Goal: Information Seeking & Learning: Understand process/instructions

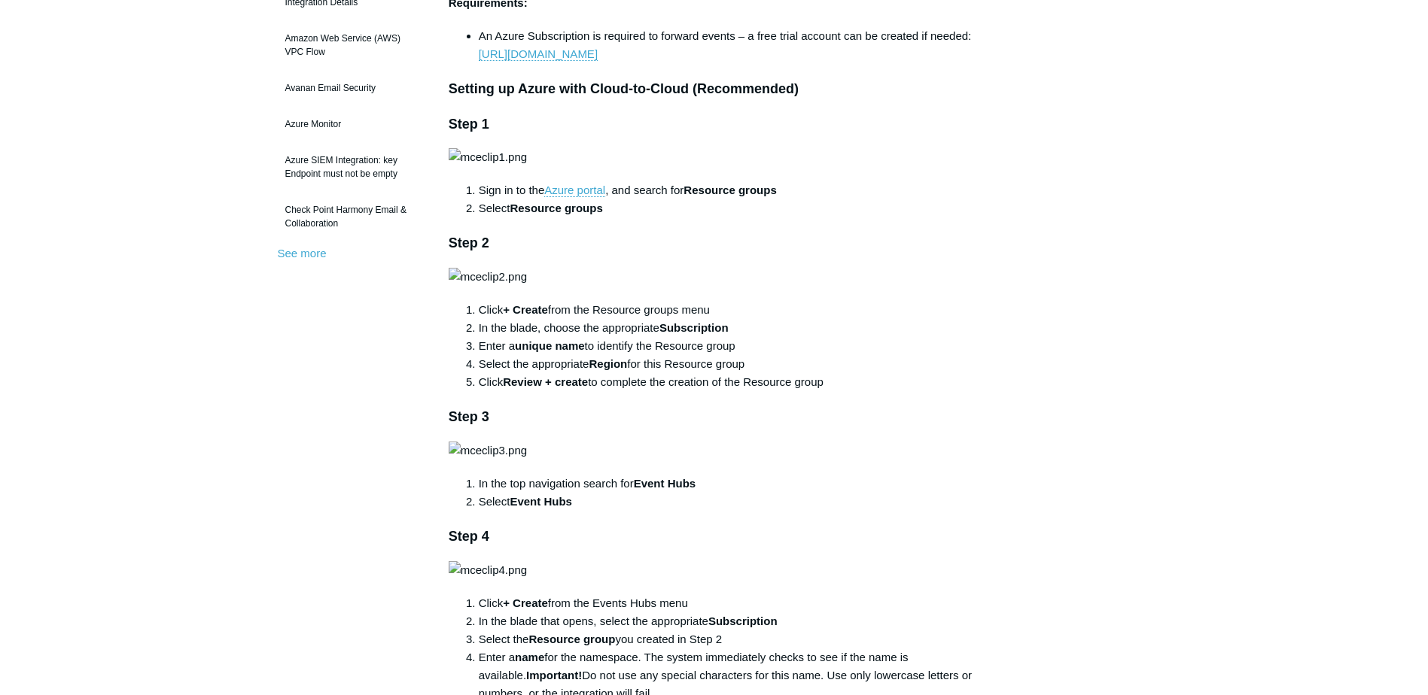
scroll to position [602, 0]
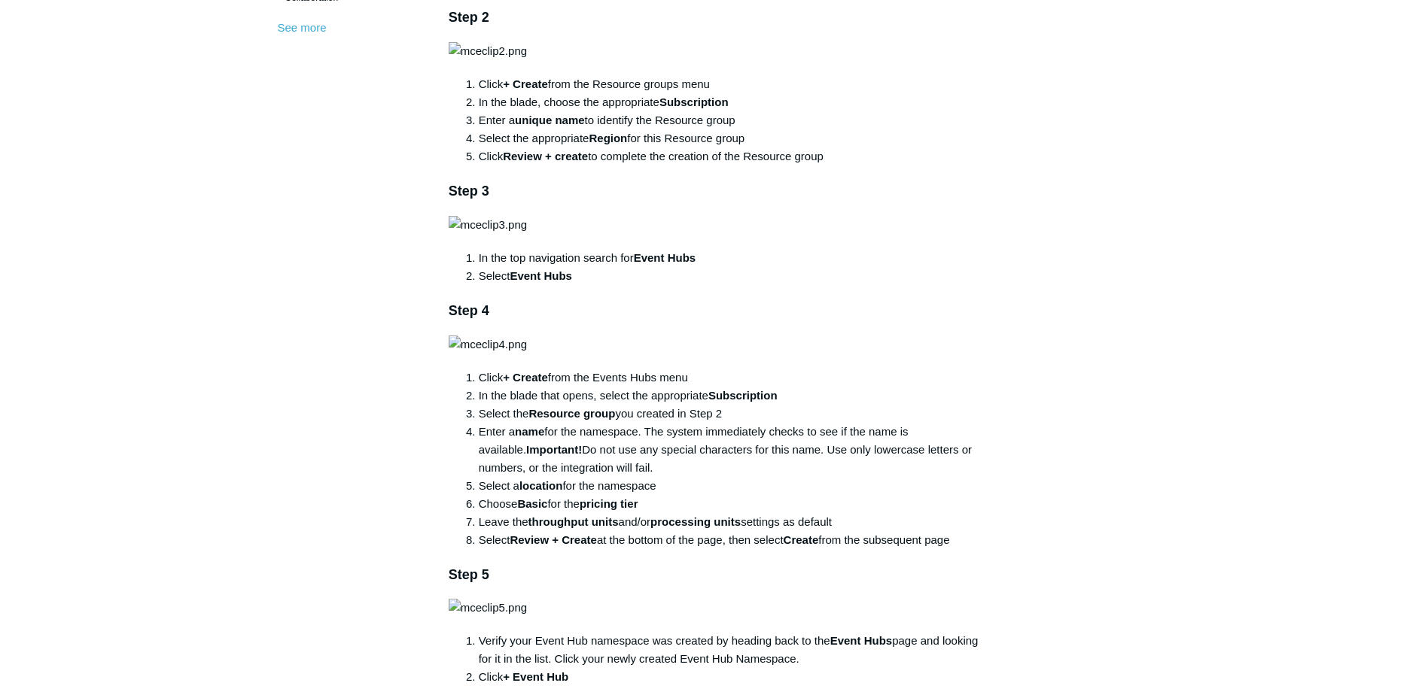
click at [527, 60] on img at bounding box center [488, 51] width 78 height 18
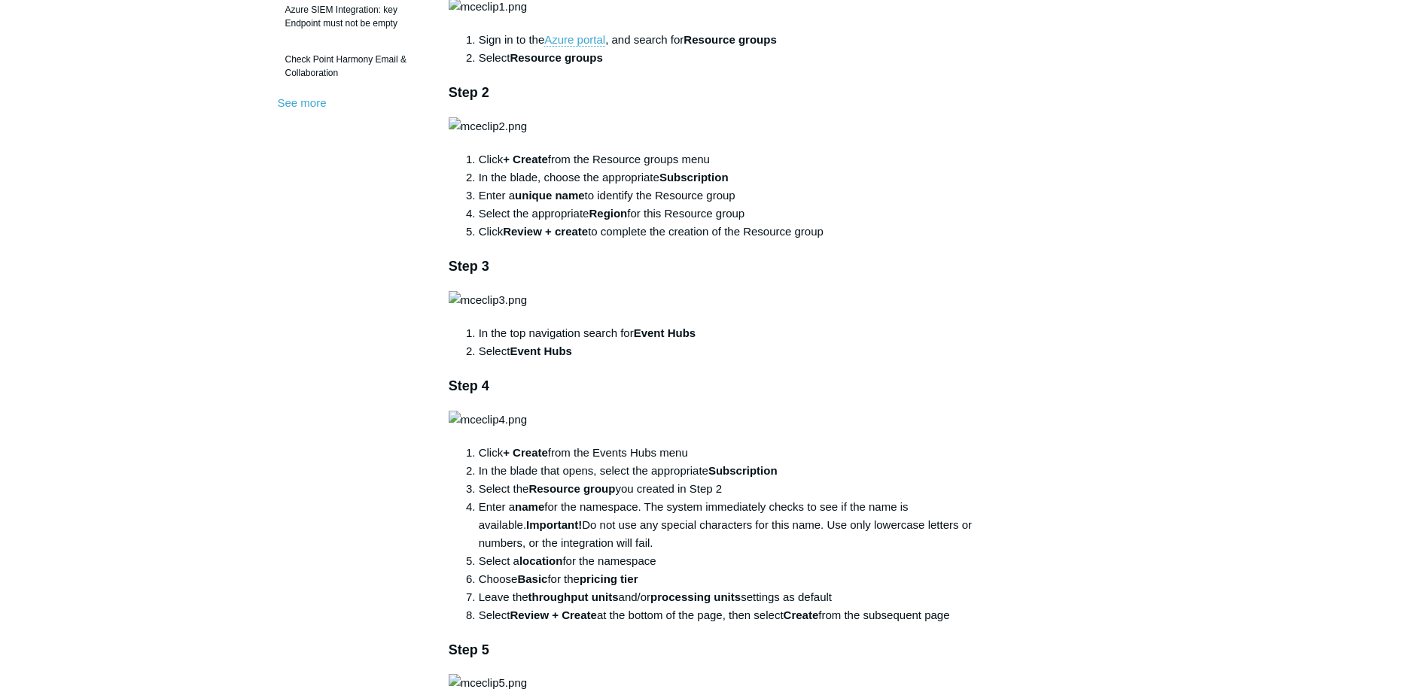
scroll to position [753, 0]
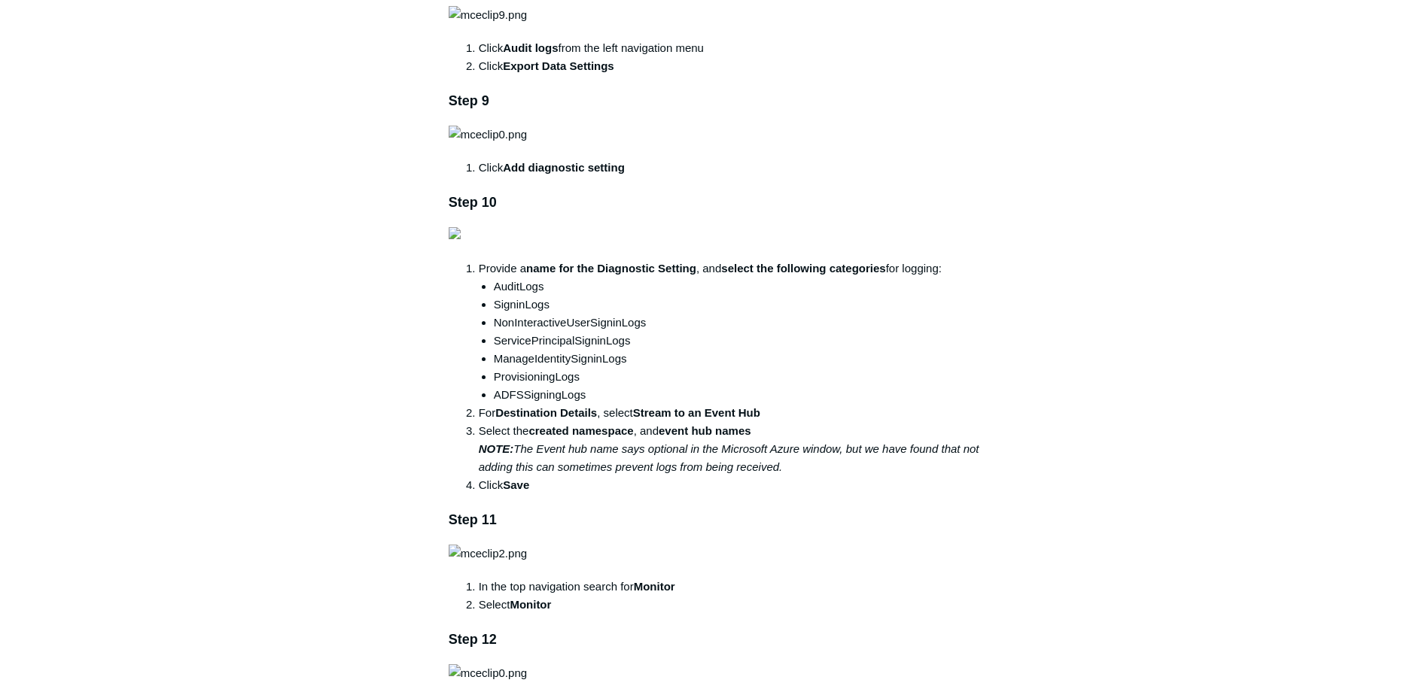
scroll to position [1731, 0]
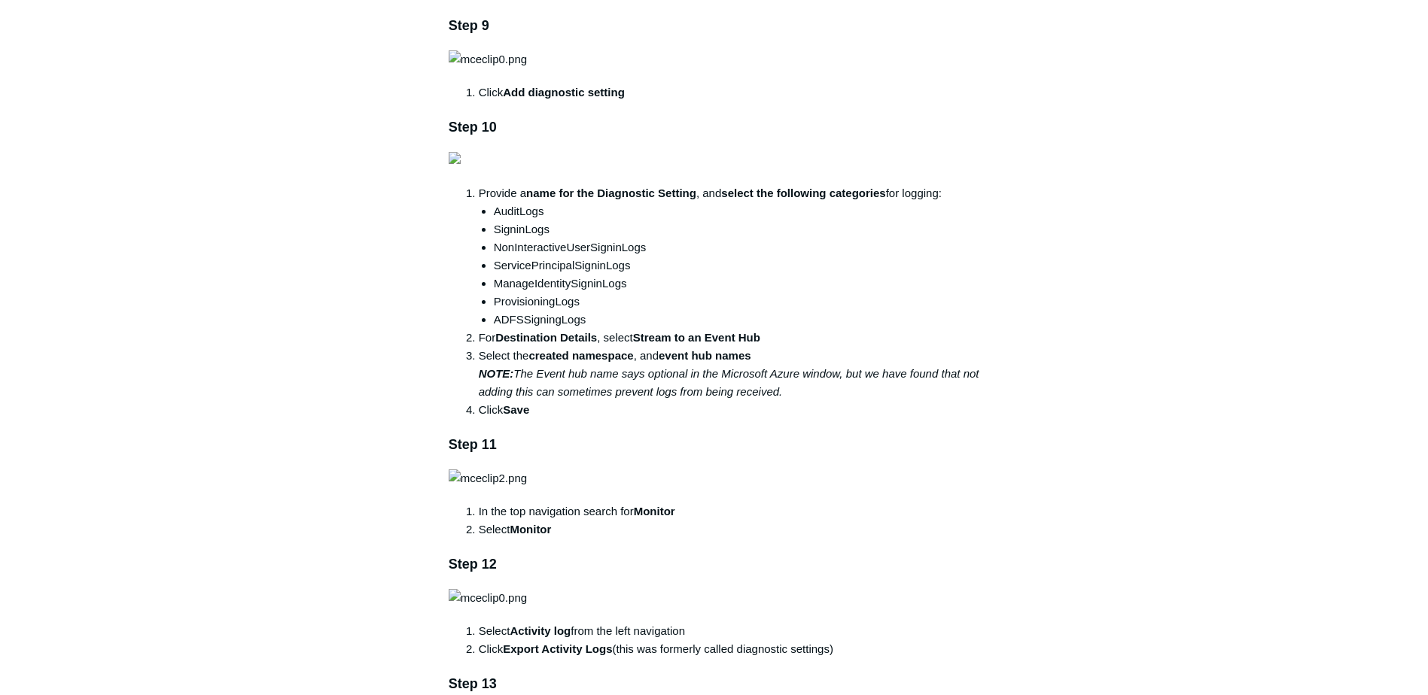
drag, startPoint x: 235, startPoint y: 348, endPoint x: 263, endPoint y: 351, distance: 28.8
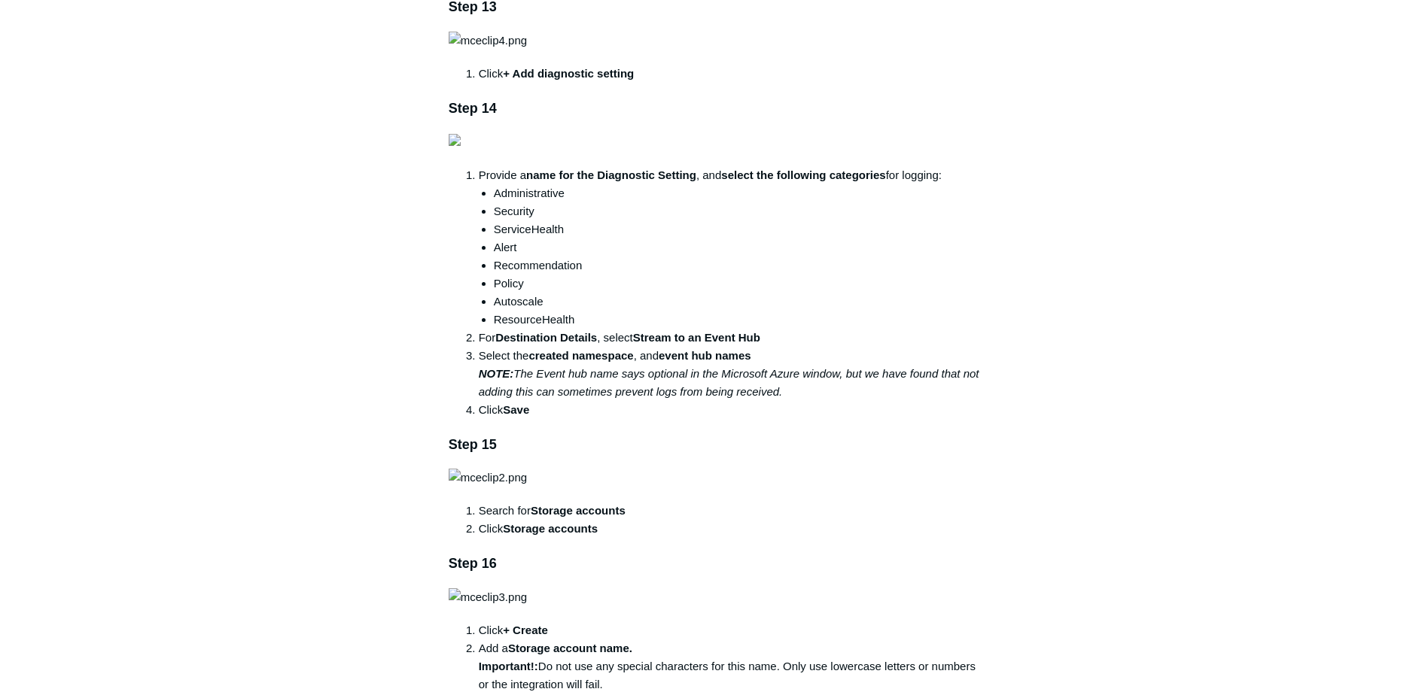
scroll to position [2483, 0]
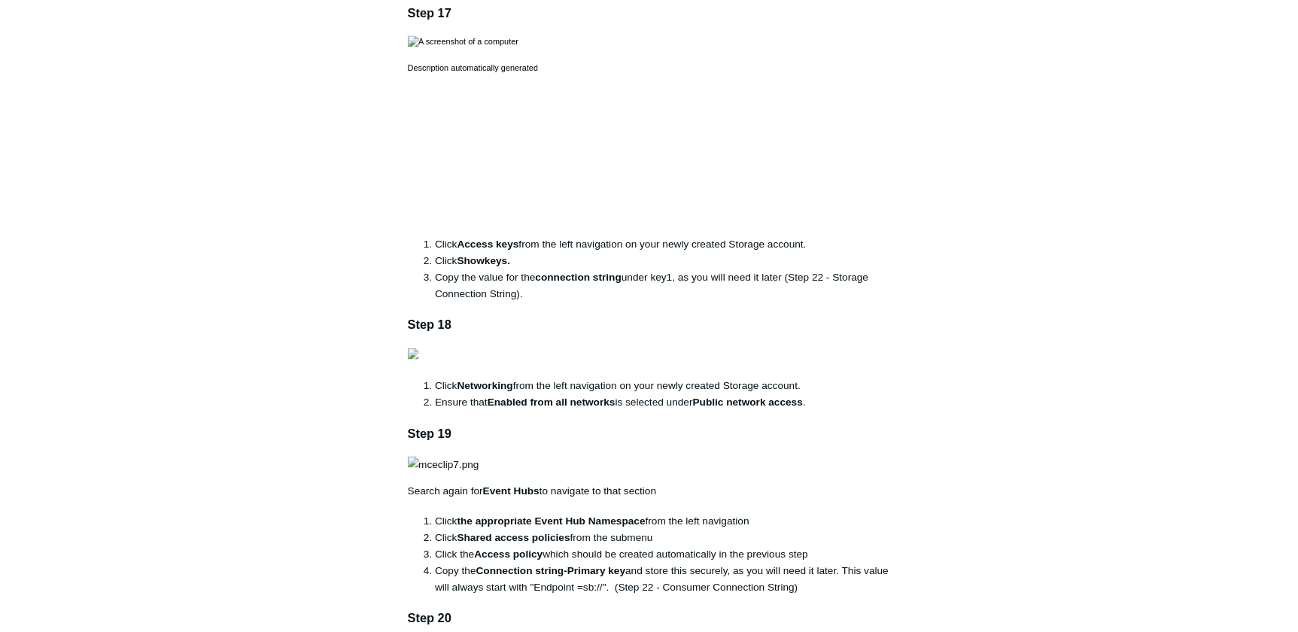
scroll to position [3236, 0]
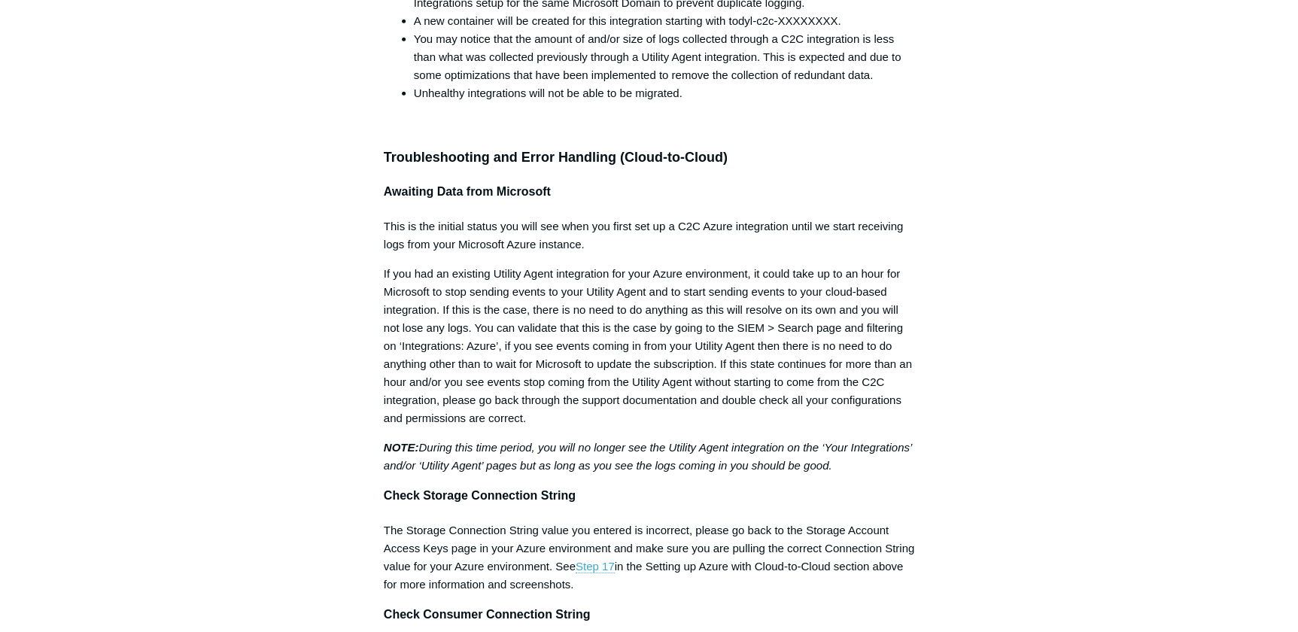
scroll to position [5083, 0]
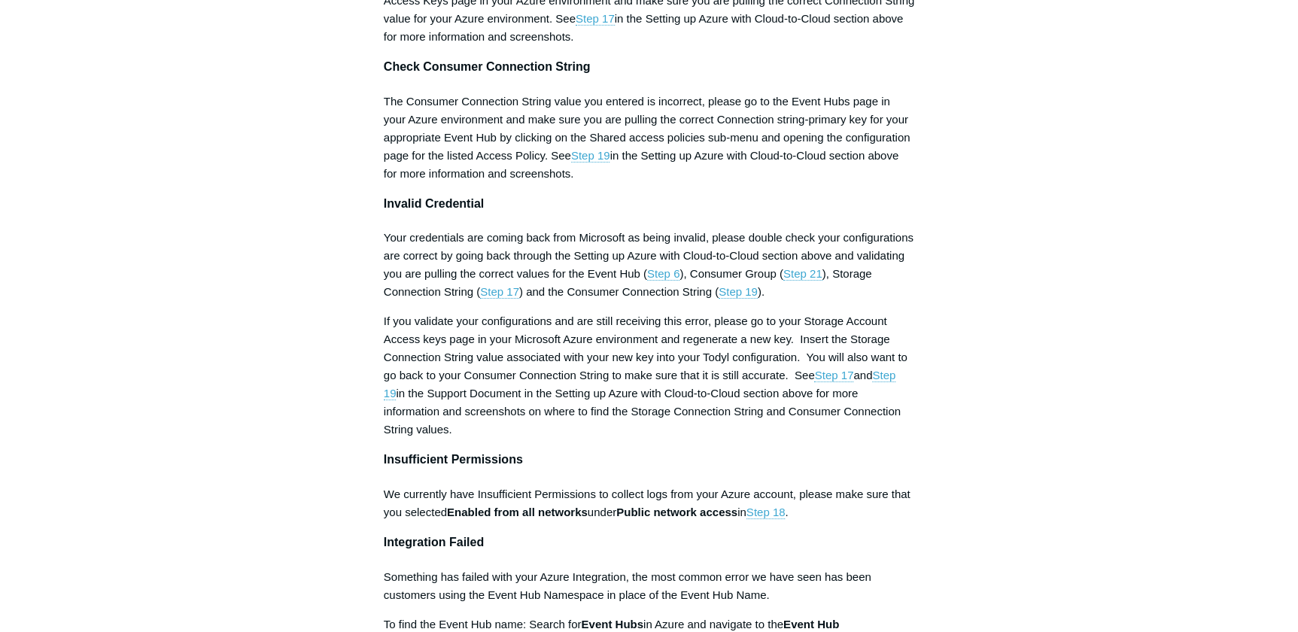
scroll to position [5630, 0]
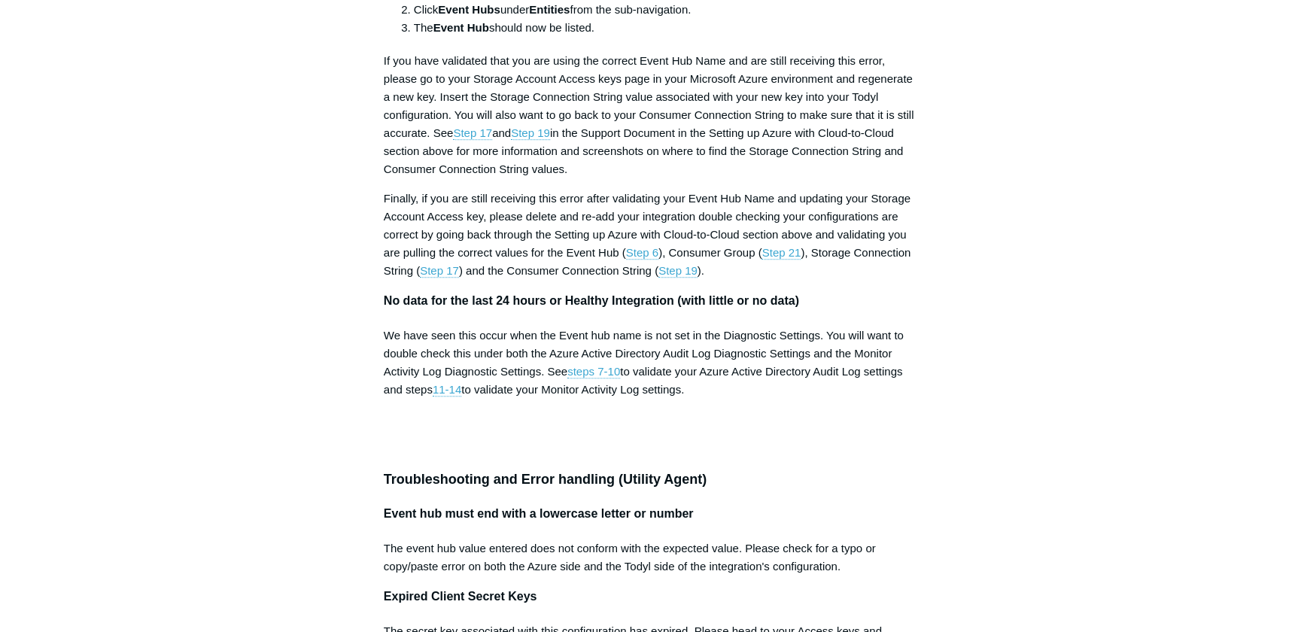
scroll to position [6246, 0]
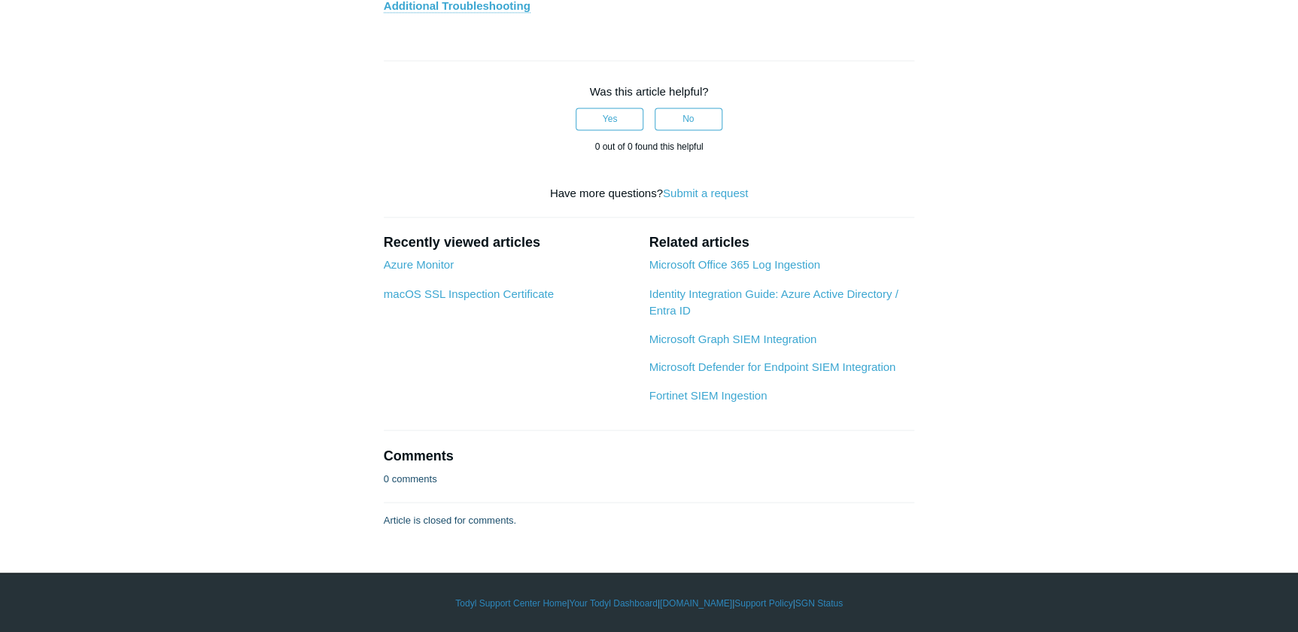
scroll to position [6999, 0]
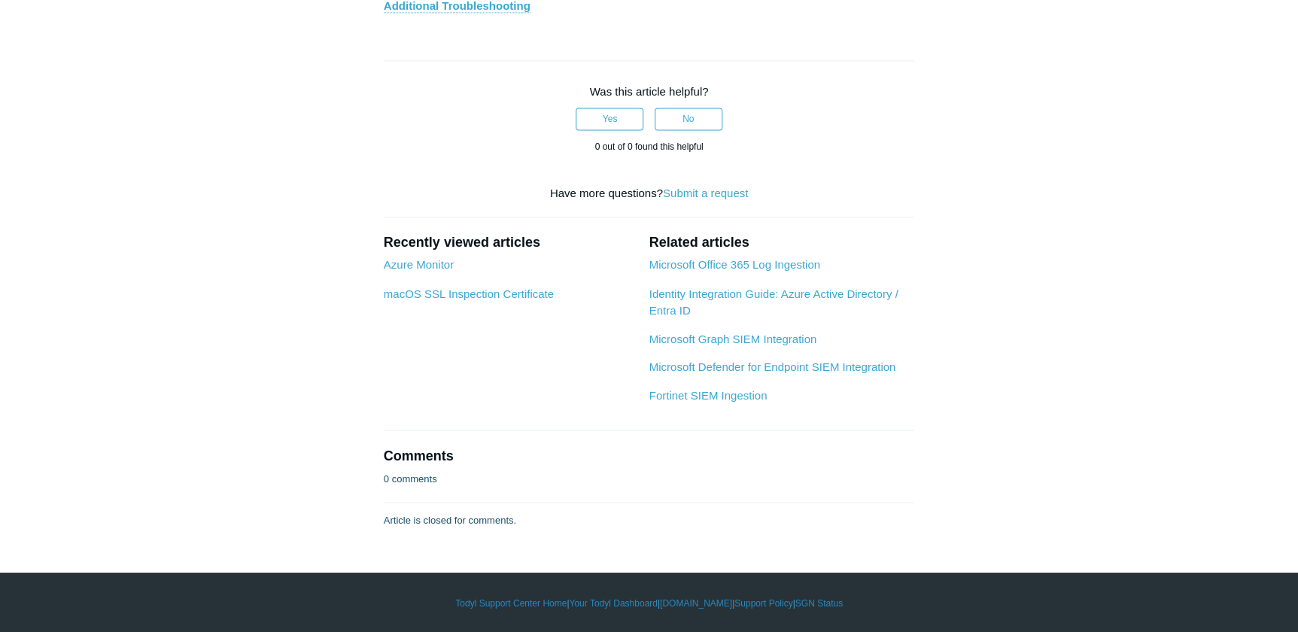
scroll to position [8914, 0]
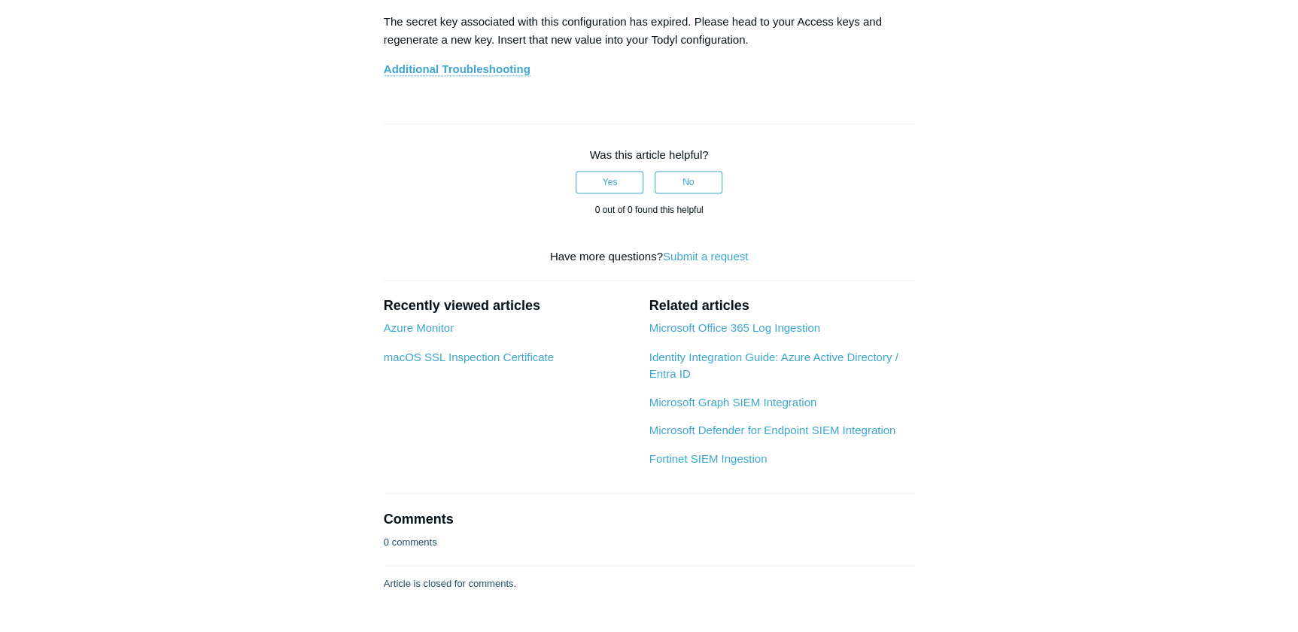
scroll to position [6856, 0]
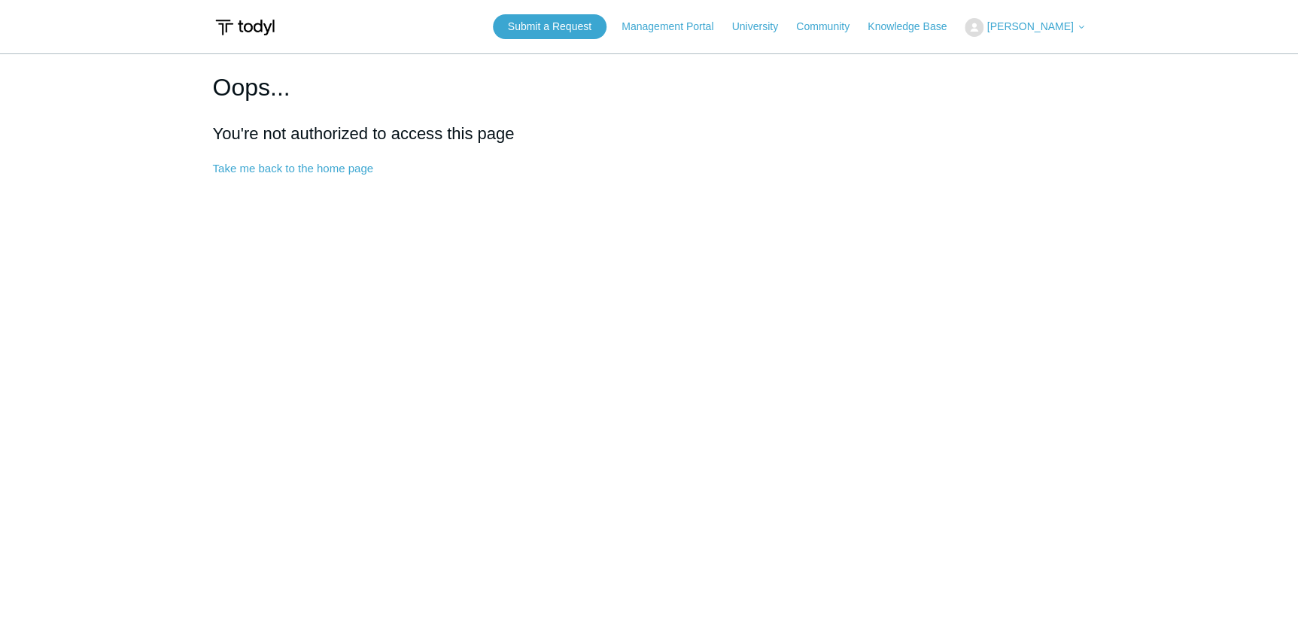
click at [303, 95] on h1 "Oops..." at bounding box center [649, 87] width 873 height 36
